Goal: Task Accomplishment & Management: Use online tool/utility

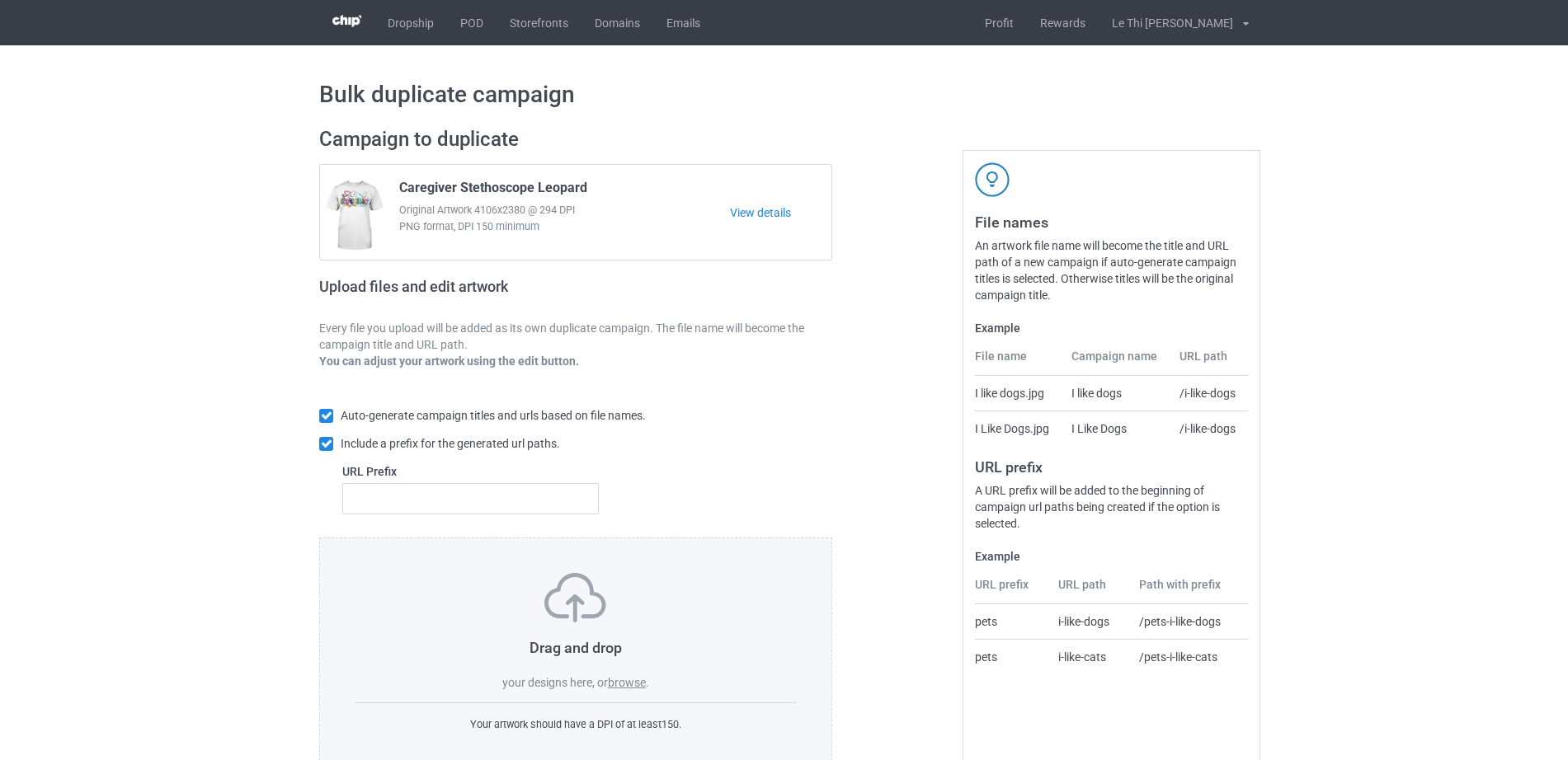
click at [615, 674] on div "Drag and drop your designs here, or browse ." at bounding box center [576, 632] width 442 height 118
click at [615, 683] on label "browse" at bounding box center [626, 683] width 38 height 14
click at [0, 0] on input "browse" at bounding box center [0, 0] width 0 height 0
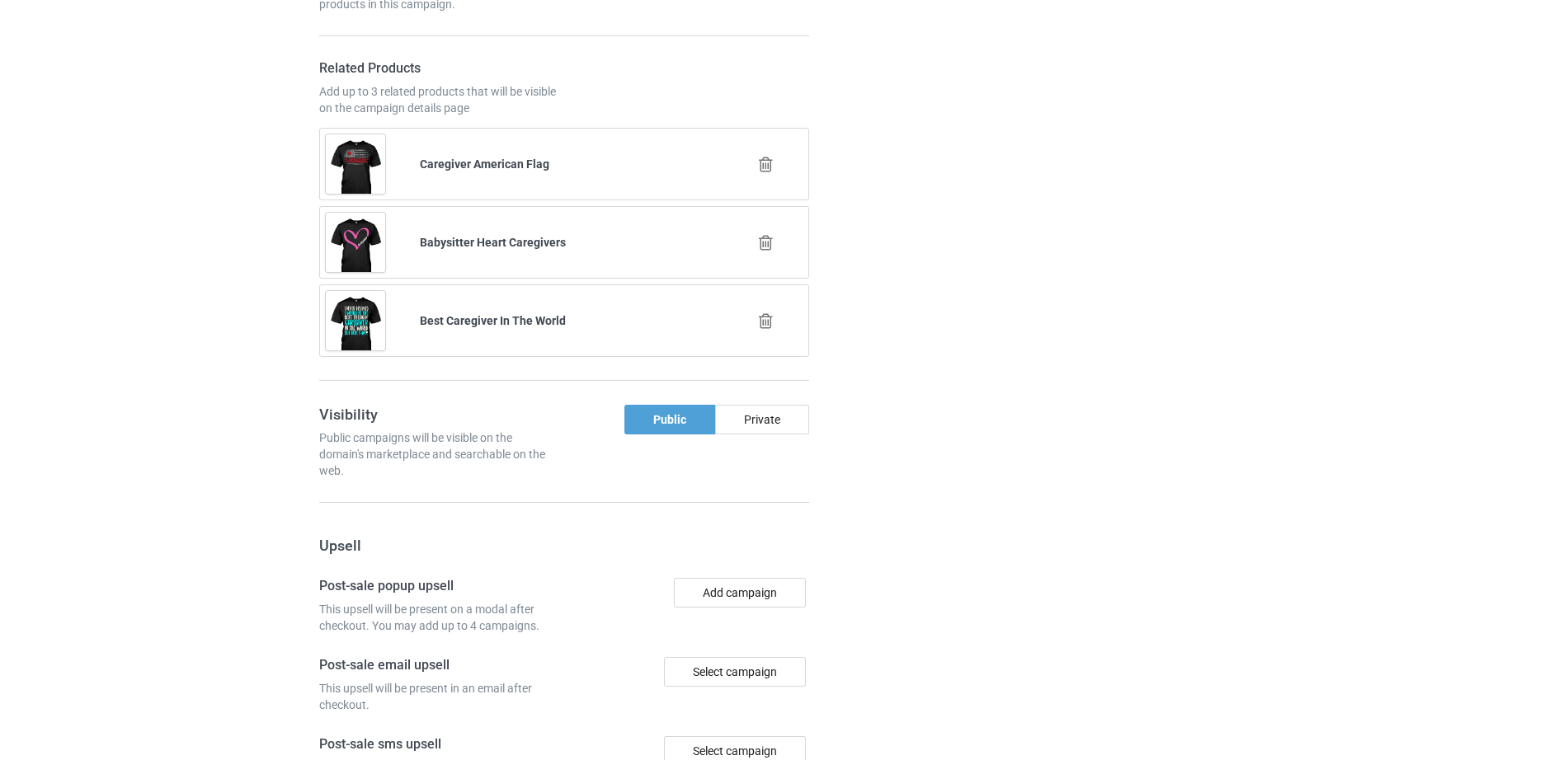
scroll to position [3385, 0]
click at [770, 319] on icon at bounding box center [765, 318] width 20 height 17
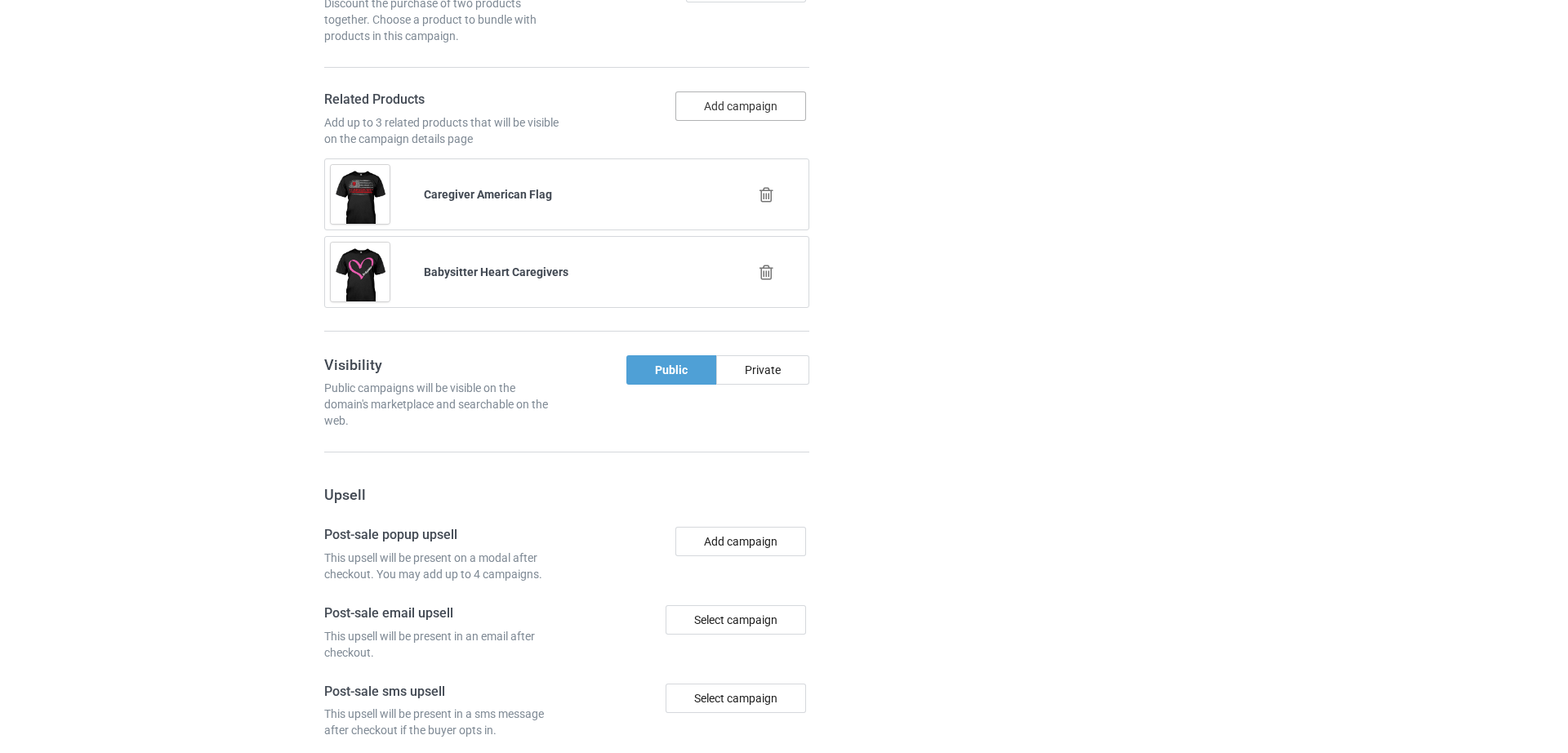
scroll to position [3318, 0]
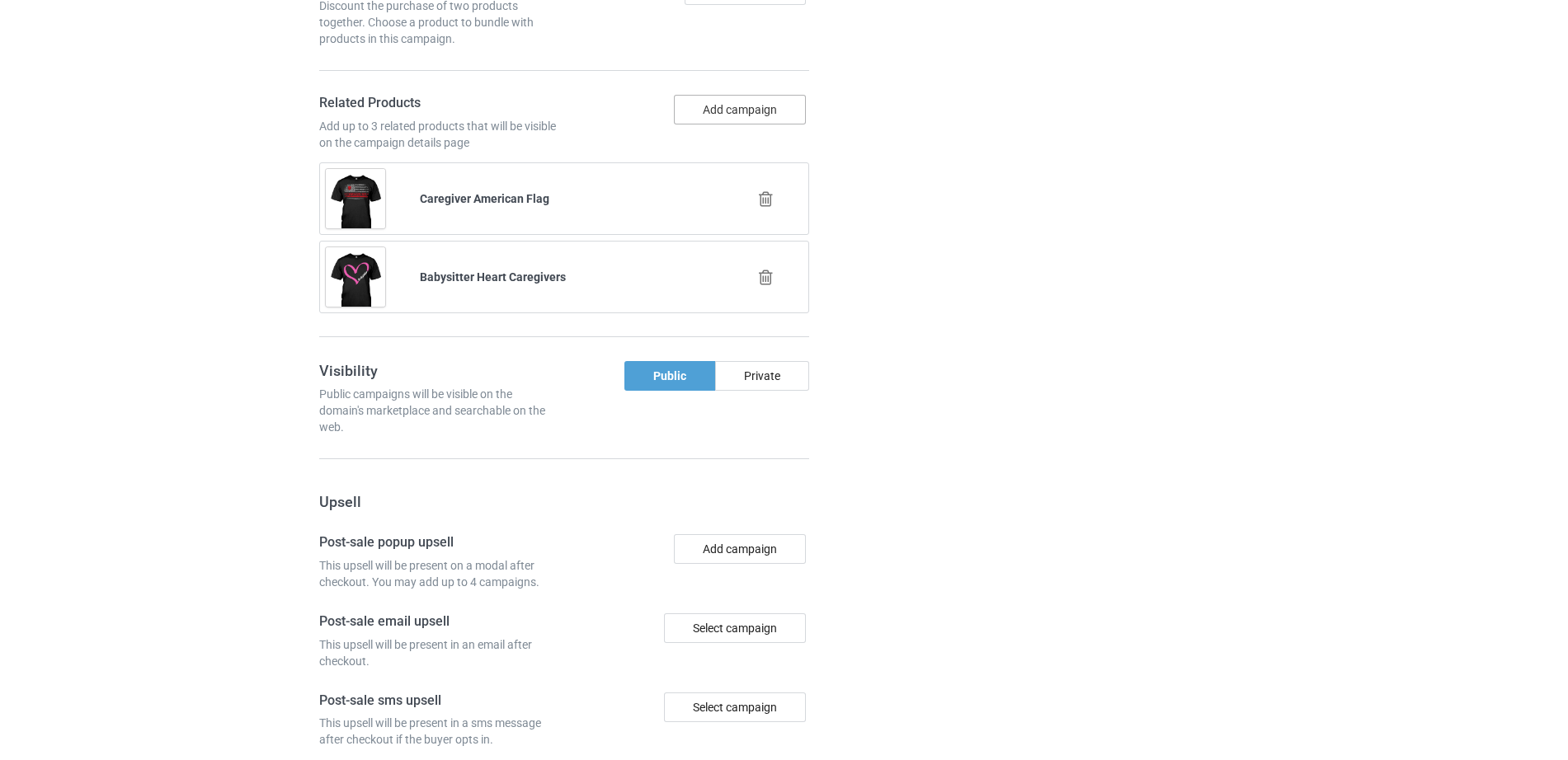
click at [736, 120] on button "Add campaign" at bounding box center [739, 109] width 132 height 30
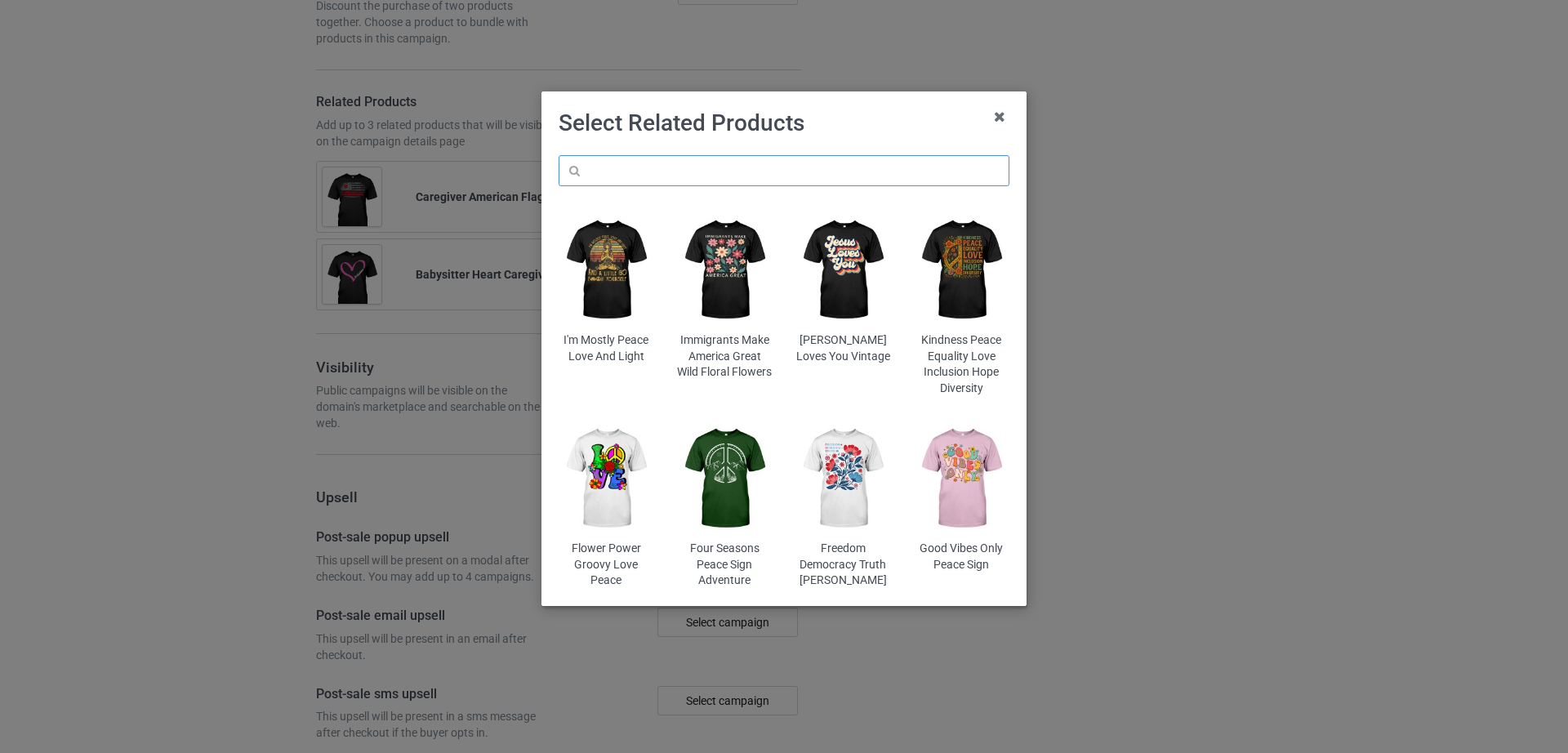
click at [685, 183] on input "text" at bounding box center [784, 170] width 451 height 31
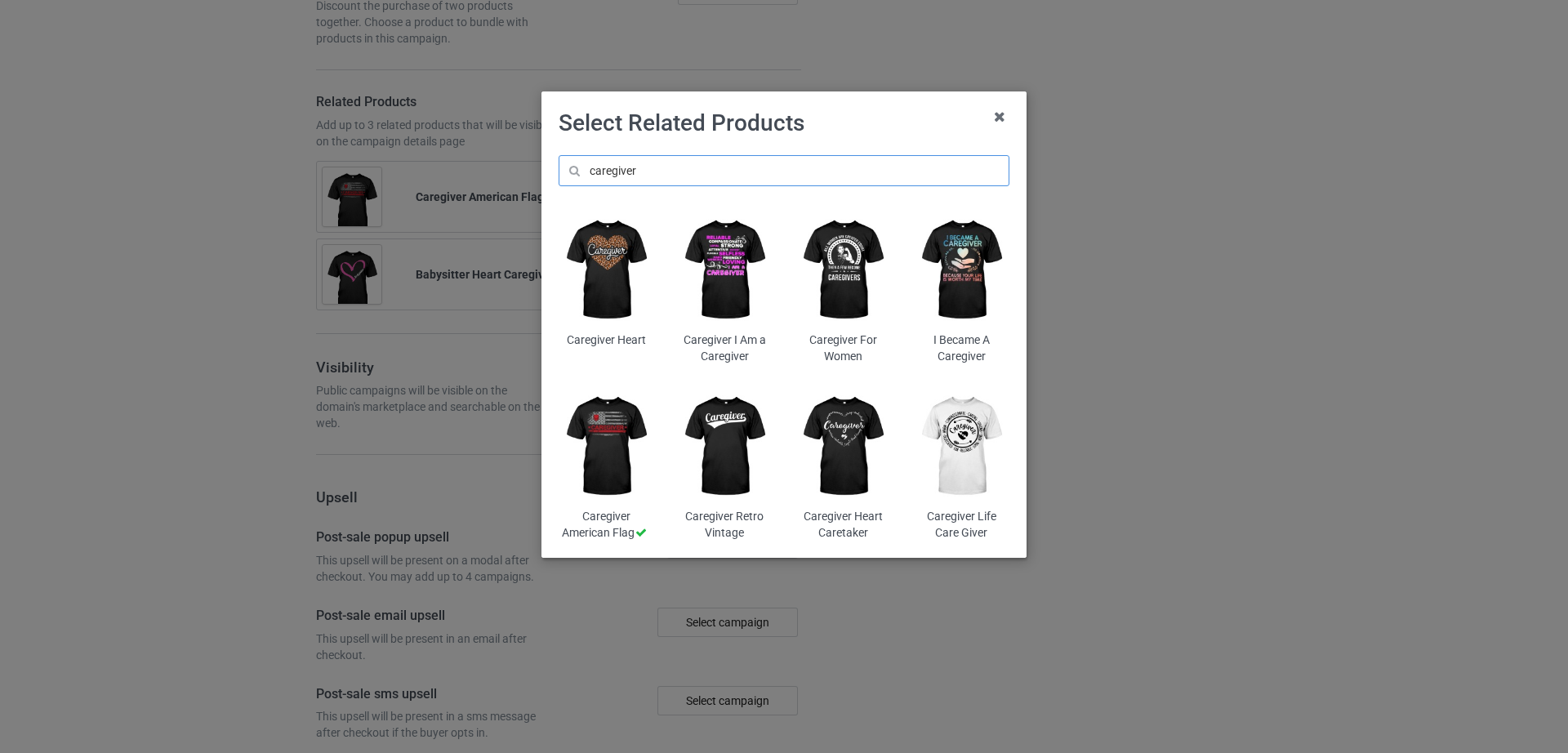
scroll to position [3535, 0]
type input "caregiver"
click at [844, 276] on img at bounding box center [844, 270] width 96 height 119
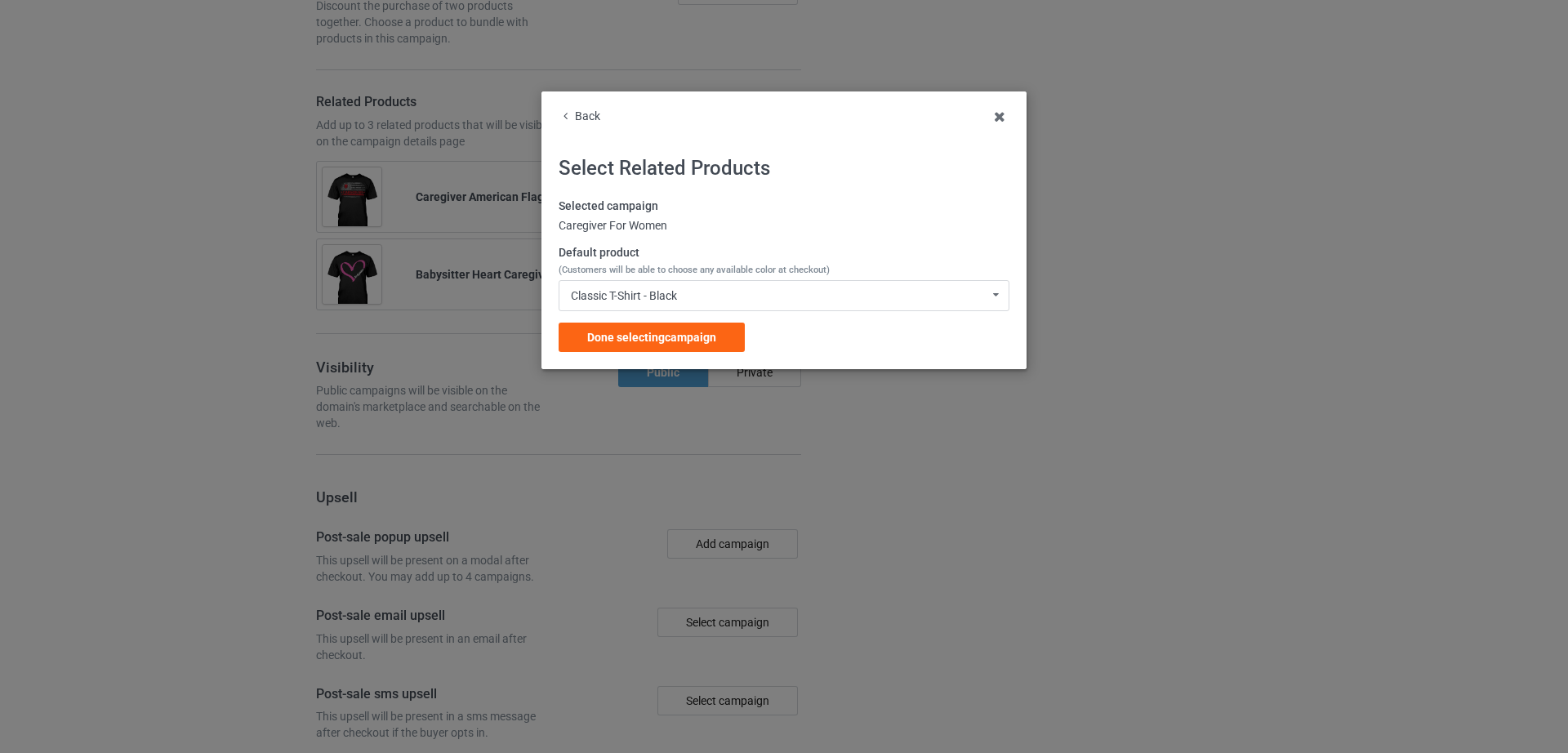
scroll to position [3877, 0]
click at [711, 292] on div "Classic T-Shirt - Black Classic T-Shirt - Black Classic T-Shirt - Chocolate Cla…" at bounding box center [784, 295] width 451 height 31
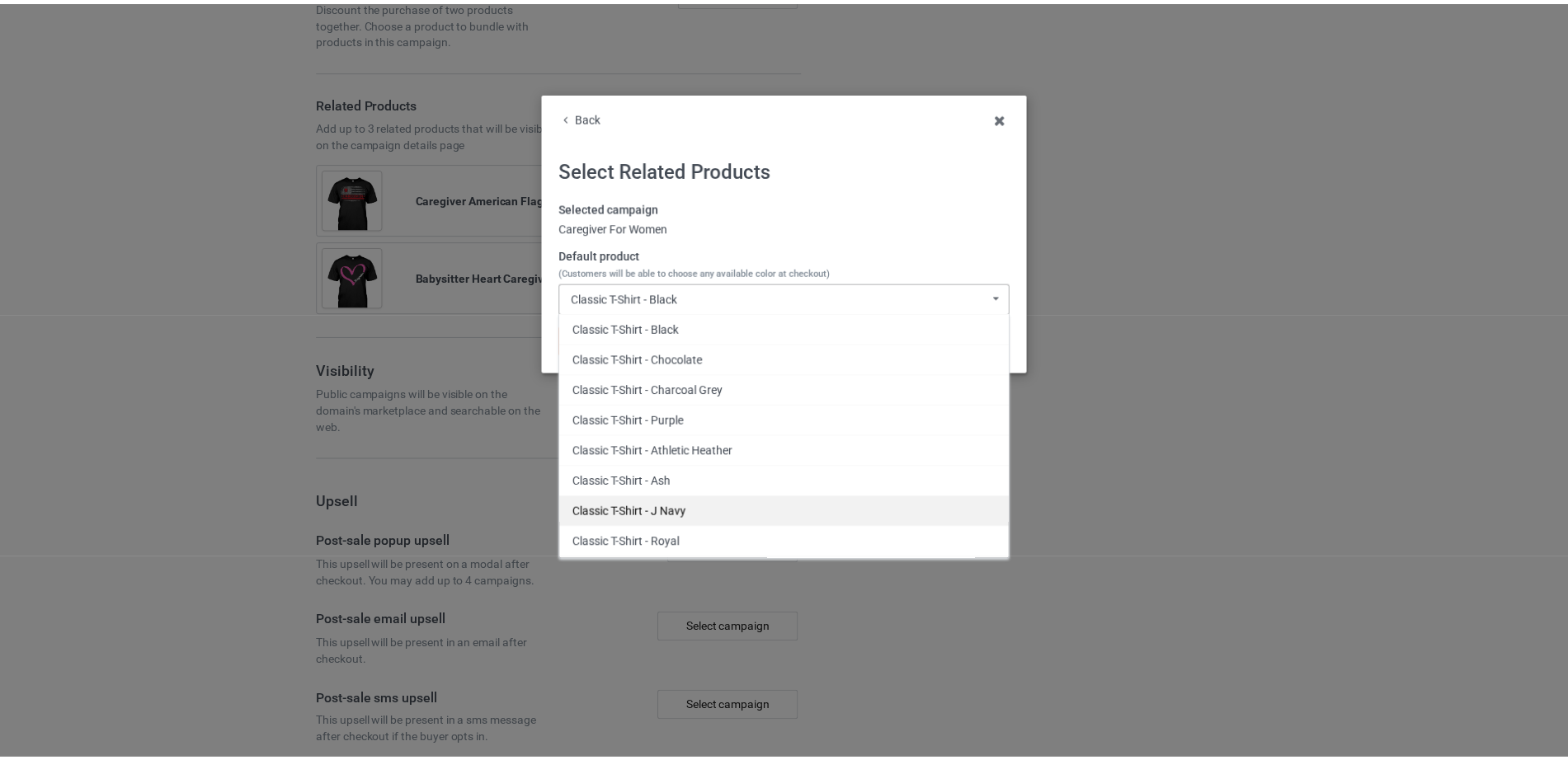
scroll to position [3944, 0]
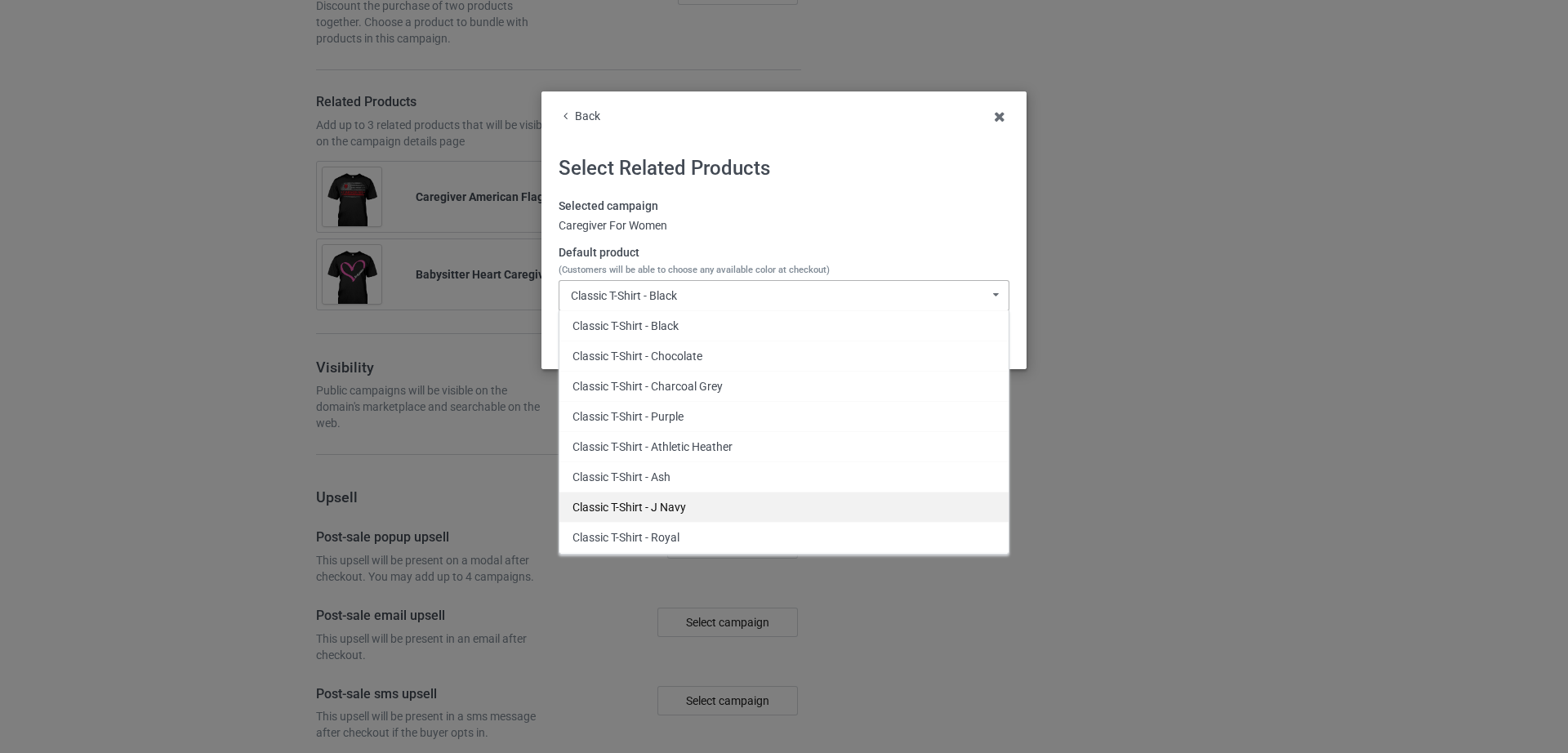
click at [673, 501] on div "Classic T-Shirt - J Navy" at bounding box center [784, 507] width 449 height 31
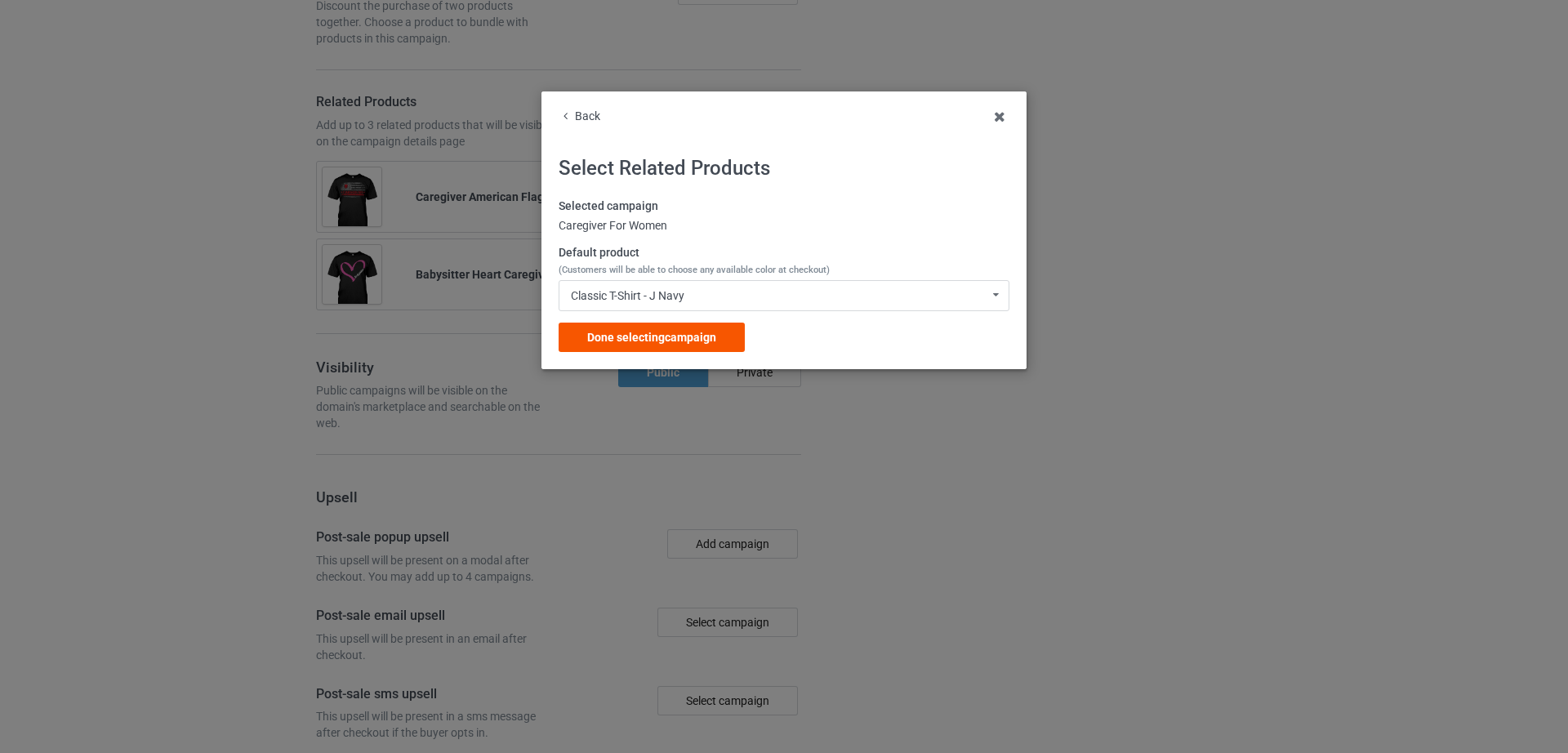
click at [645, 340] on span "Done selecting campaign" at bounding box center [652, 337] width 129 height 13
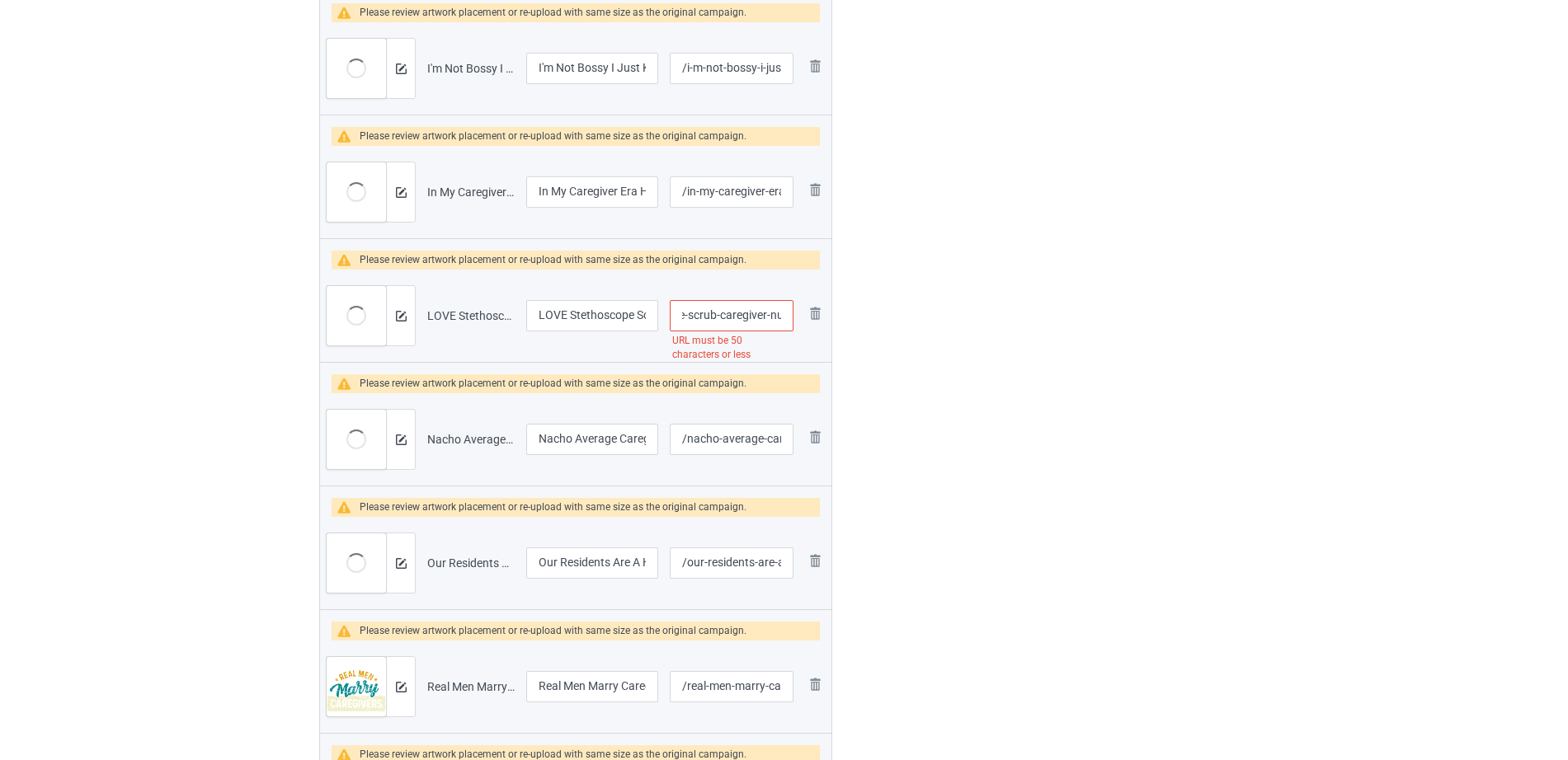
scroll to position [1294, 0]
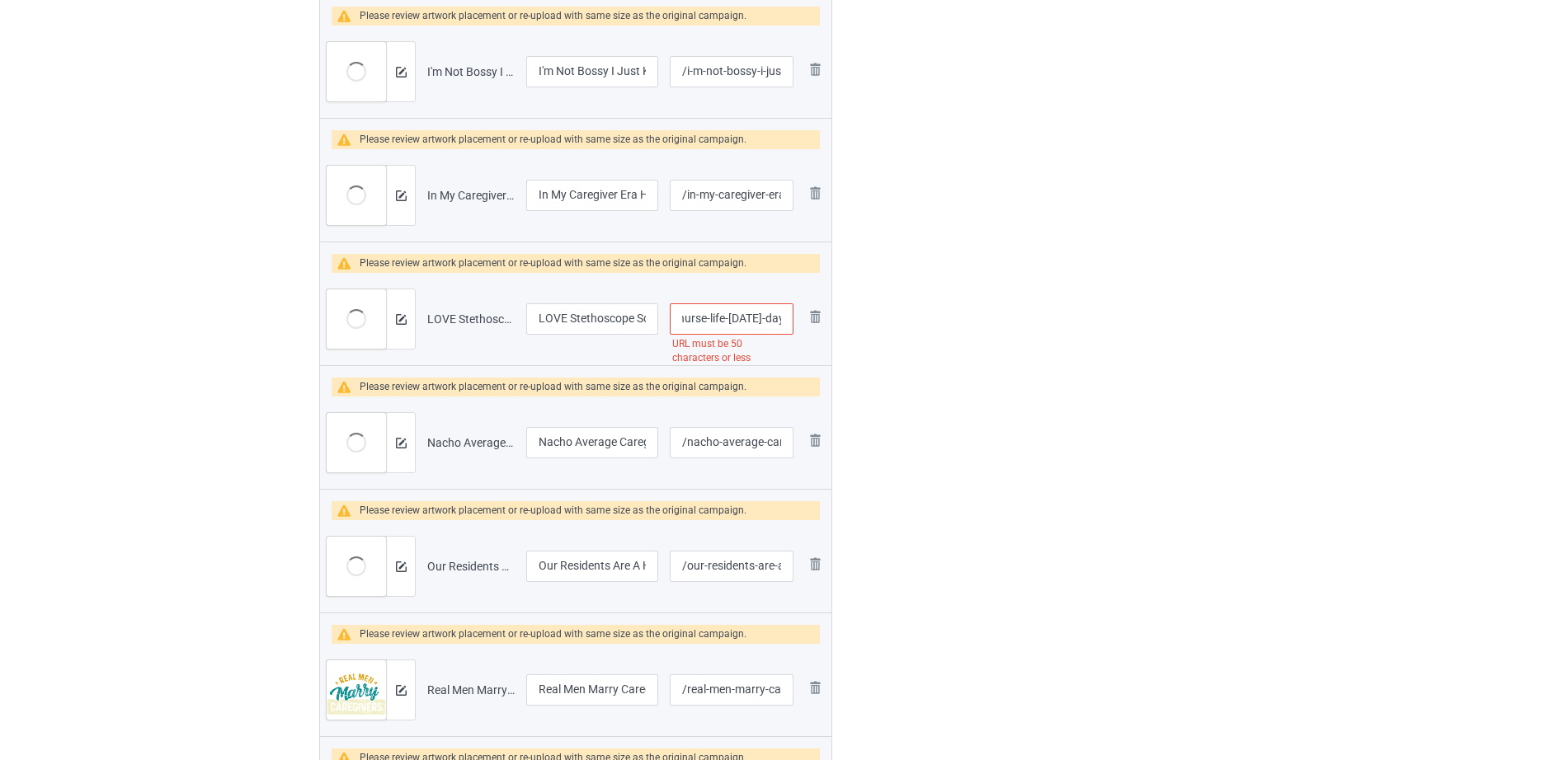
drag, startPoint x: 702, startPoint y: 310, endPoint x: 782, endPoint y: 314, distance: 80.1
click at [782, 314] on input "/love-stethoscope-scrub-caregiver-nurse-life-[DATE]-day" at bounding box center [731, 319] width 124 height 31
click at [734, 318] on input "/love-stethoscope-scrub-caregiver-nurse-life-[DATE]-day" at bounding box center [731, 319] width 124 height 31
drag, startPoint x: 708, startPoint y: 318, endPoint x: 789, endPoint y: 318, distance: 81.0
click at [789, 318] on input "/love-stethoscope-scrub-caregiver-nurse-life-[DATE]-day" at bounding box center [731, 319] width 124 height 31
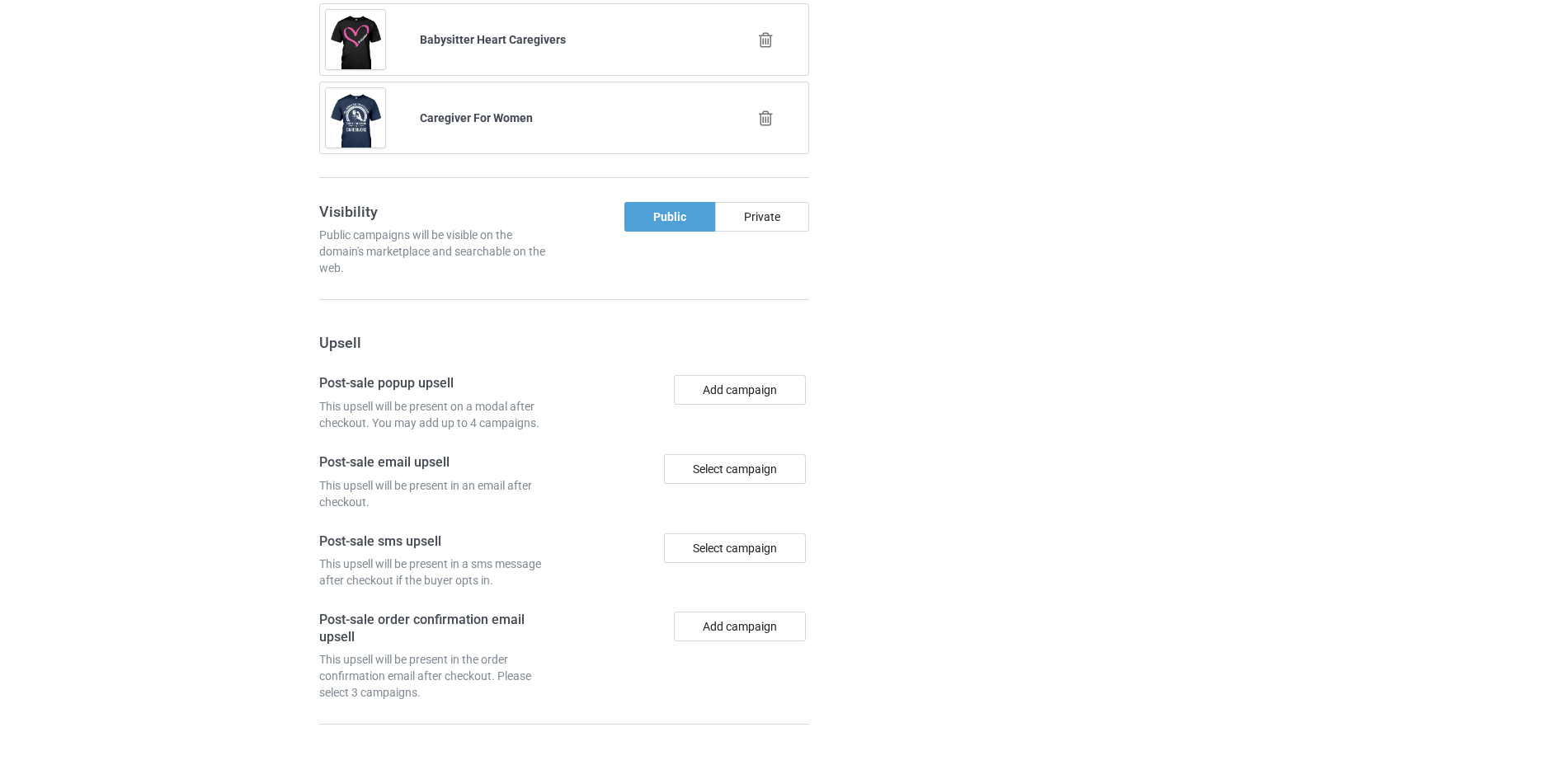
scroll to position [4394, 0]
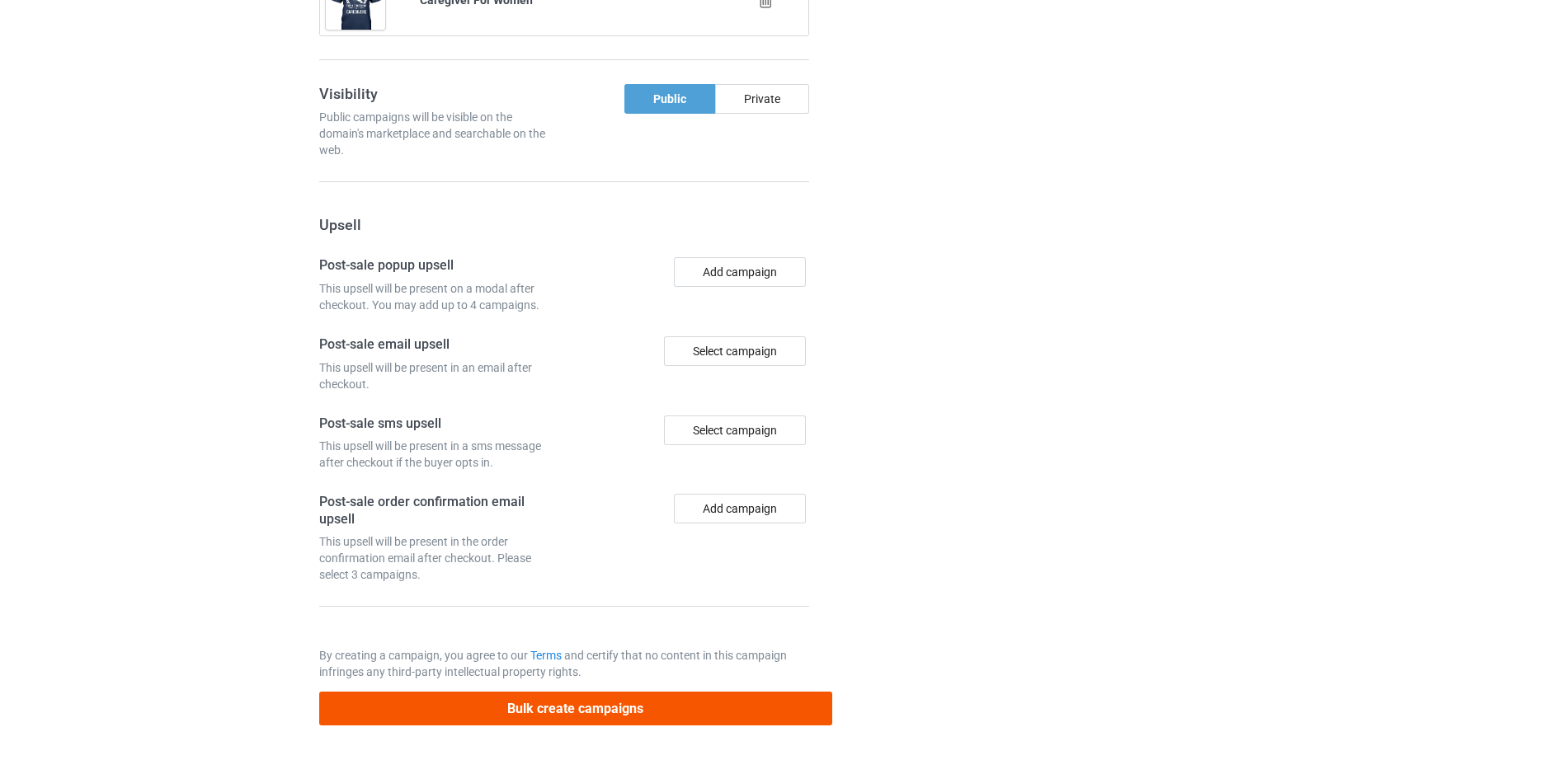
type input "/love-stethoscope-scrub-caregiver-nurse"
click at [627, 699] on button "Bulk create campaigns" at bounding box center [576, 708] width 513 height 34
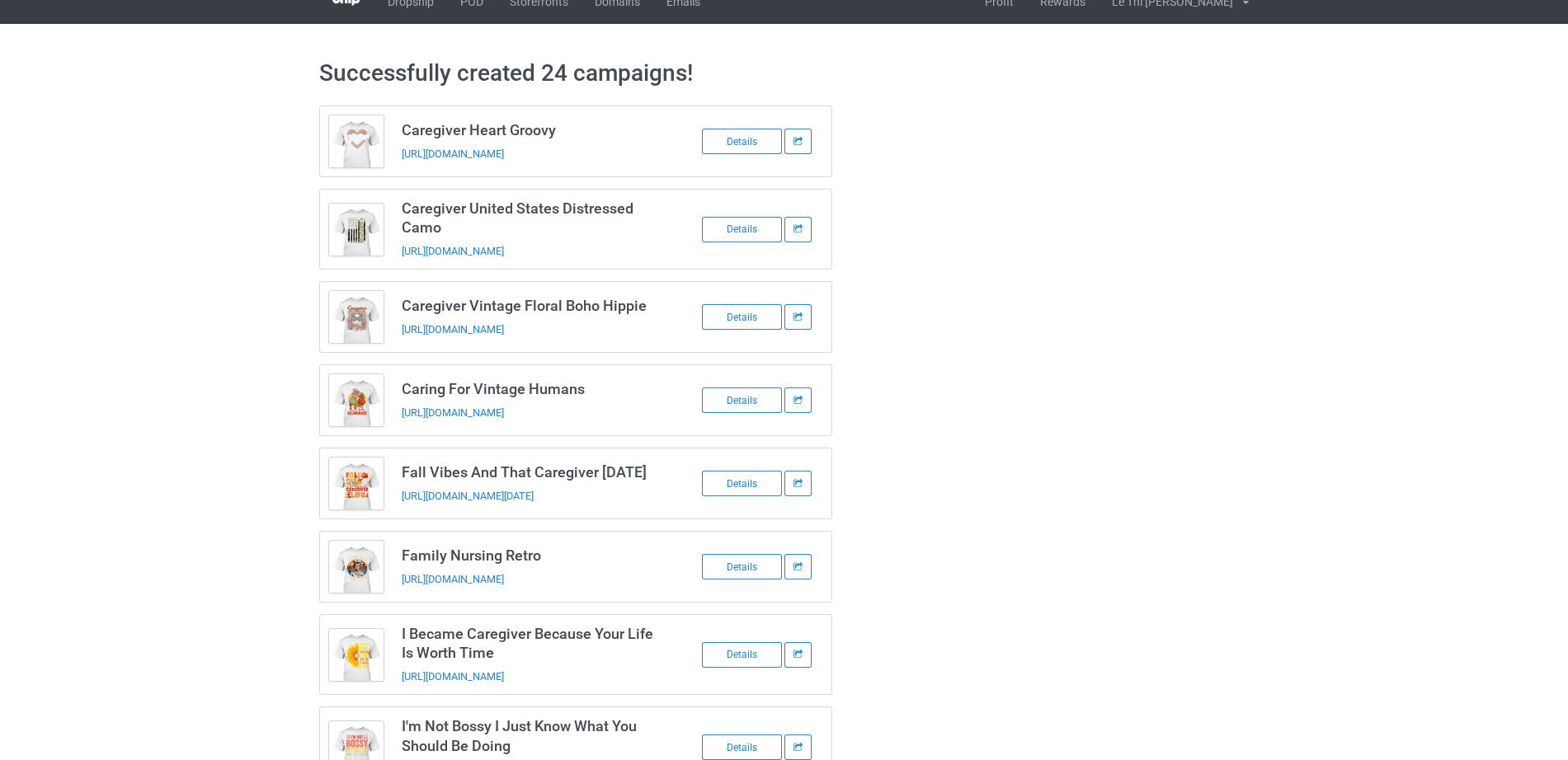
scroll to position [0, 0]
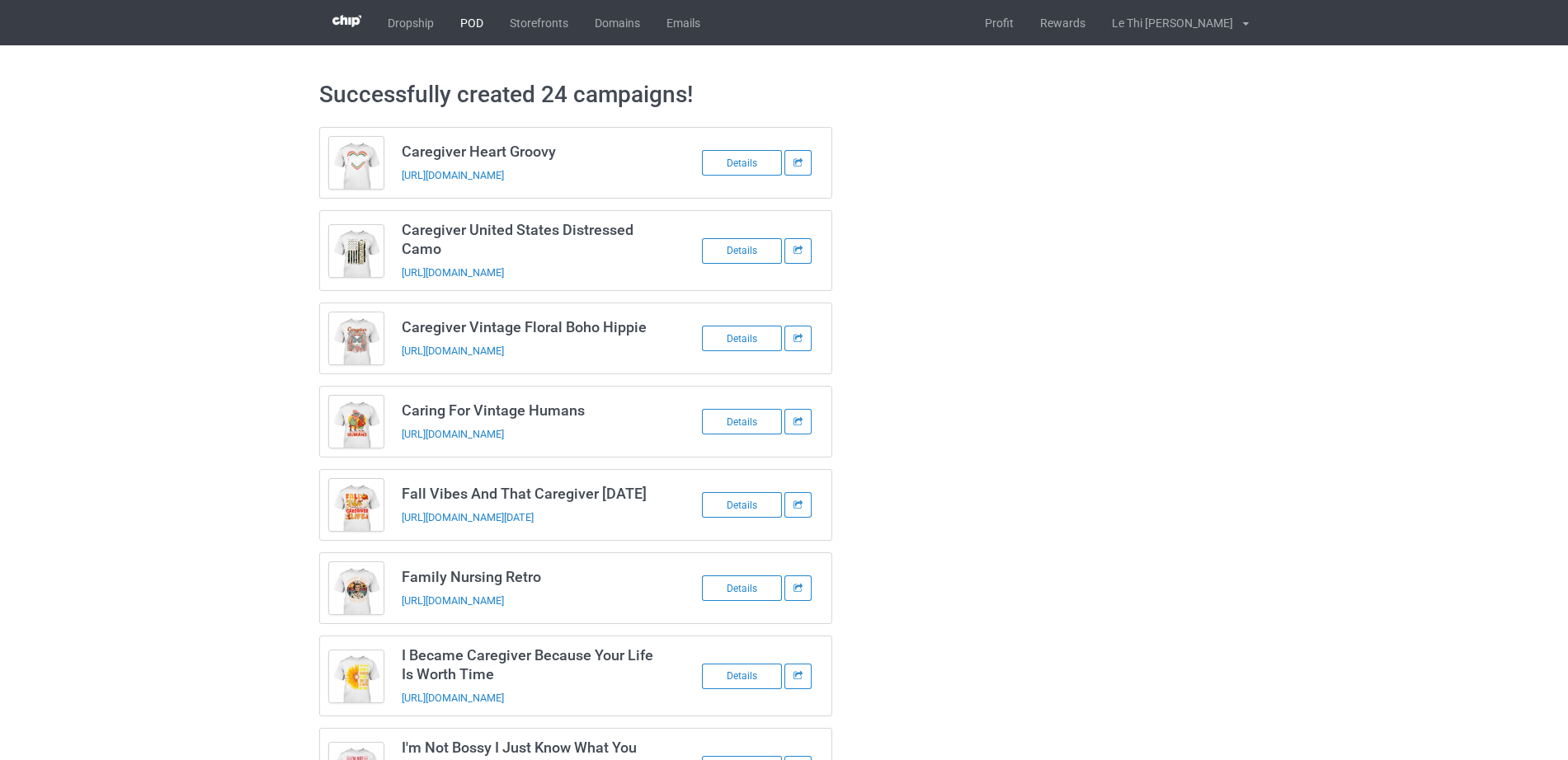
click at [479, 8] on link "POD" at bounding box center [471, 22] width 49 height 45
